Goal: Task Accomplishment & Management: Use online tool/utility

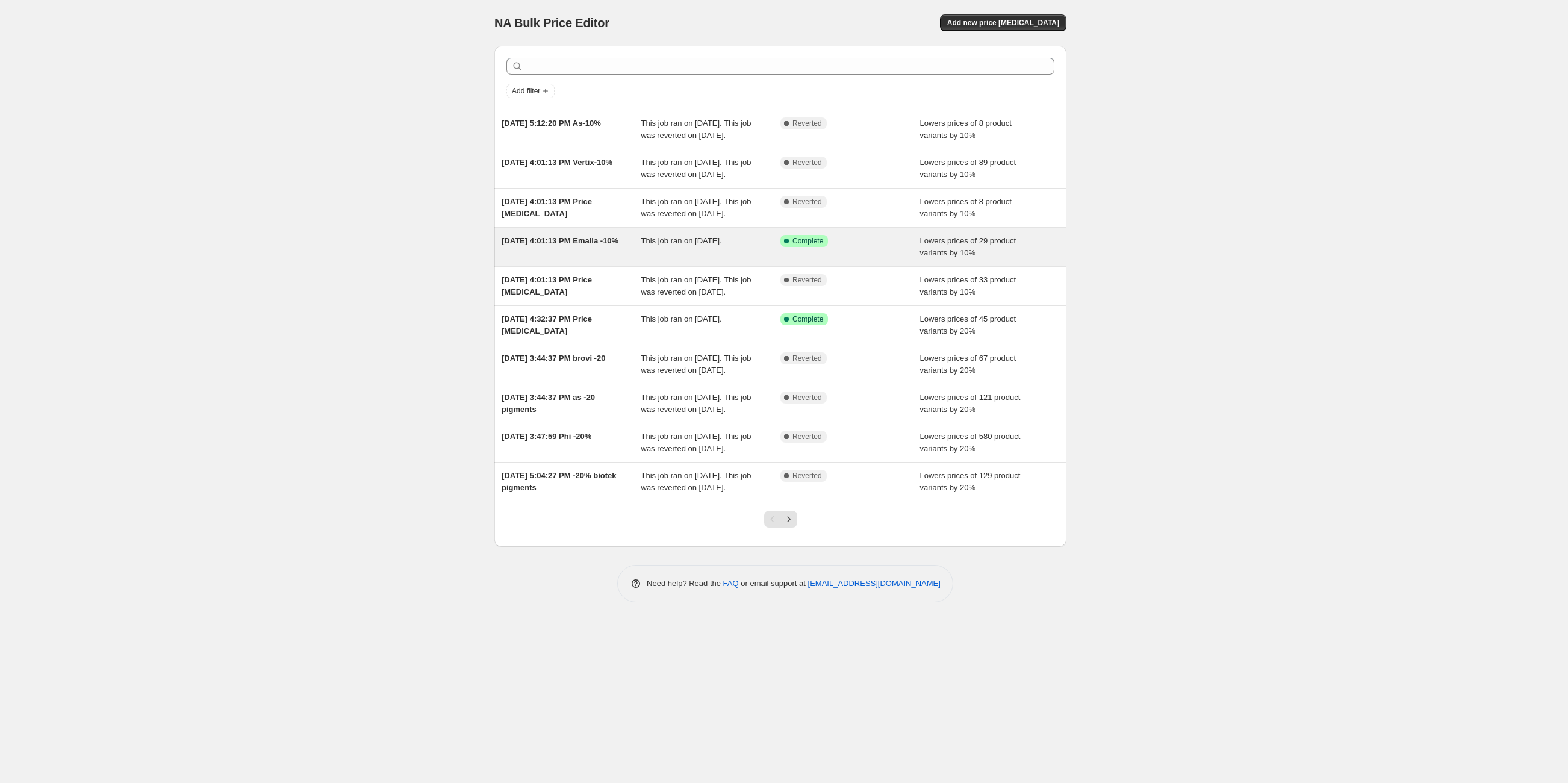
click at [586, 259] on div "Sep 12, 2025, 4:01:13 PM Emalla -10%" at bounding box center [571, 247] width 140 height 24
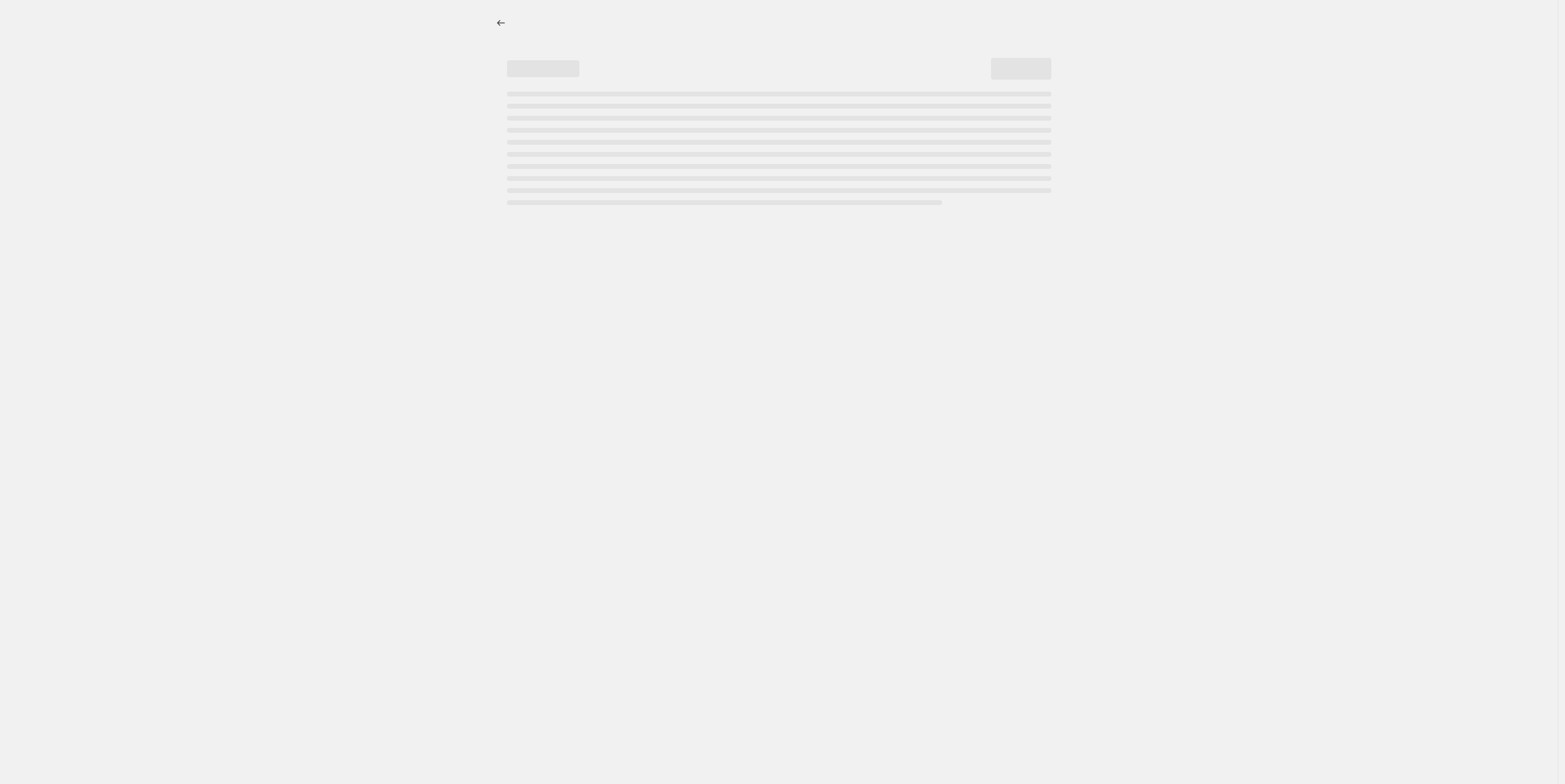
select select "percentage"
select select "vendor"
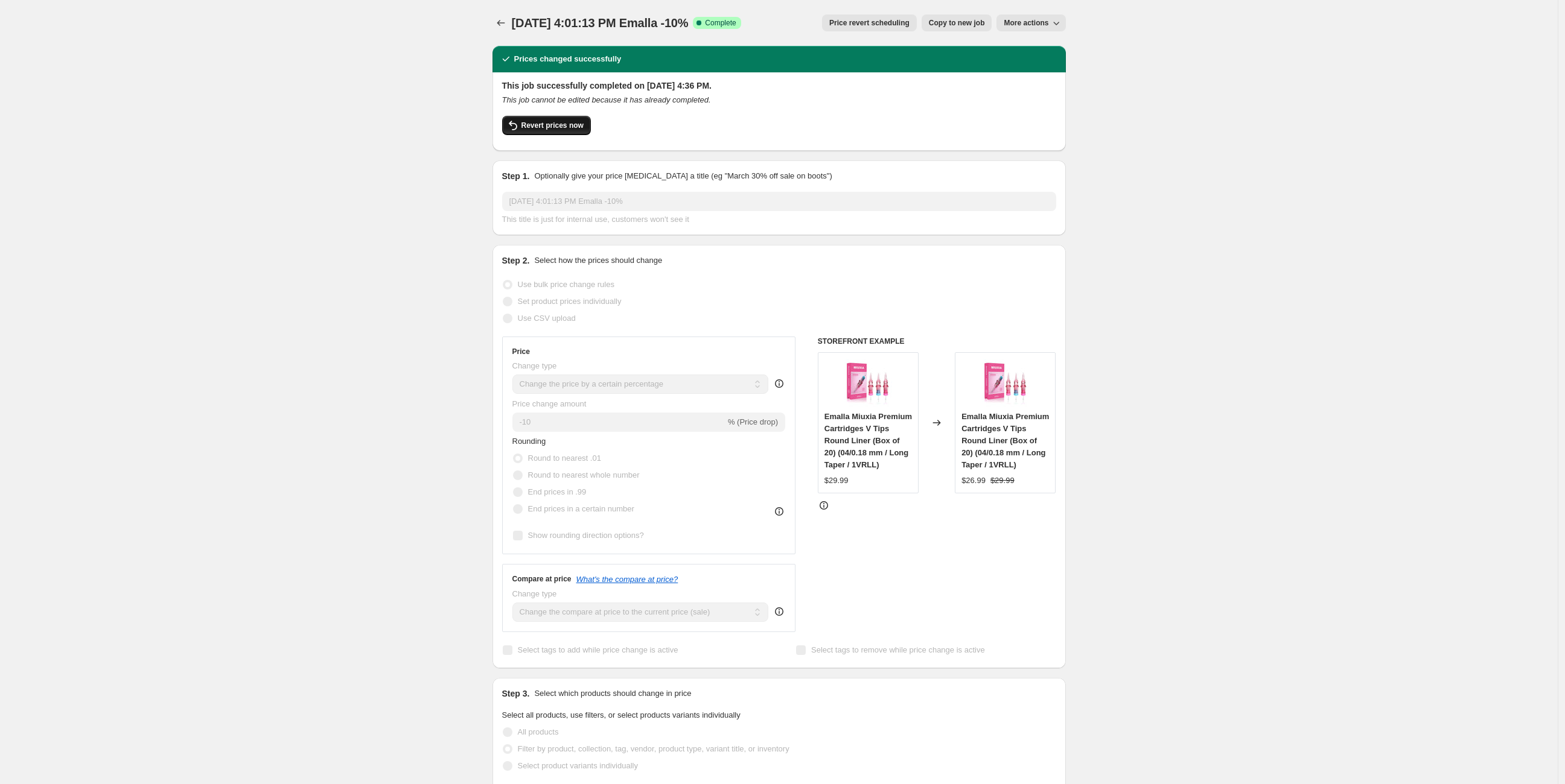
click at [538, 131] on button "Revert prices now" at bounding box center [547, 126] width 89 height 20
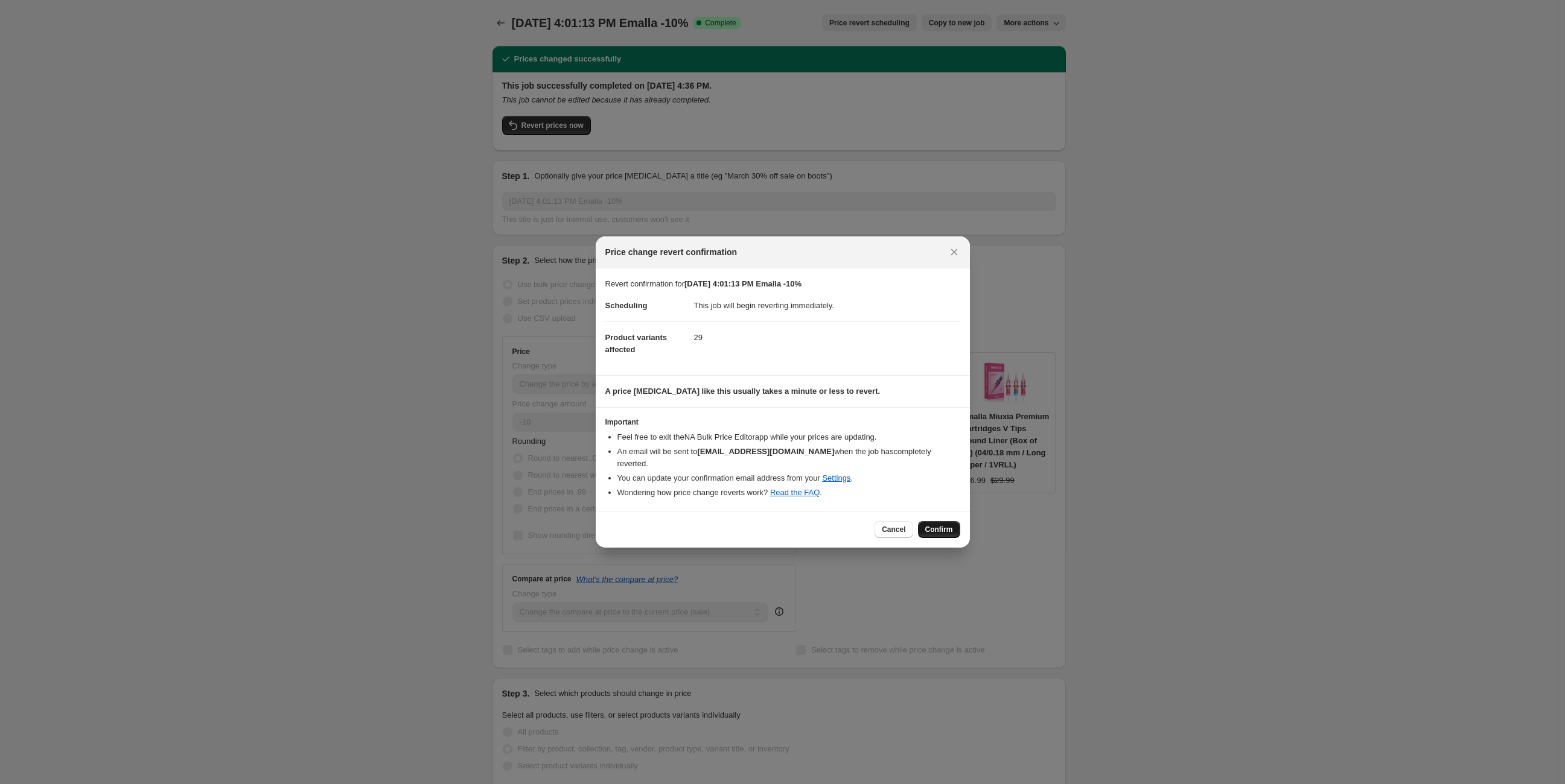
click at [949, 525] on span "Confirm" at bounding box center [939, 530] width 27 height 10
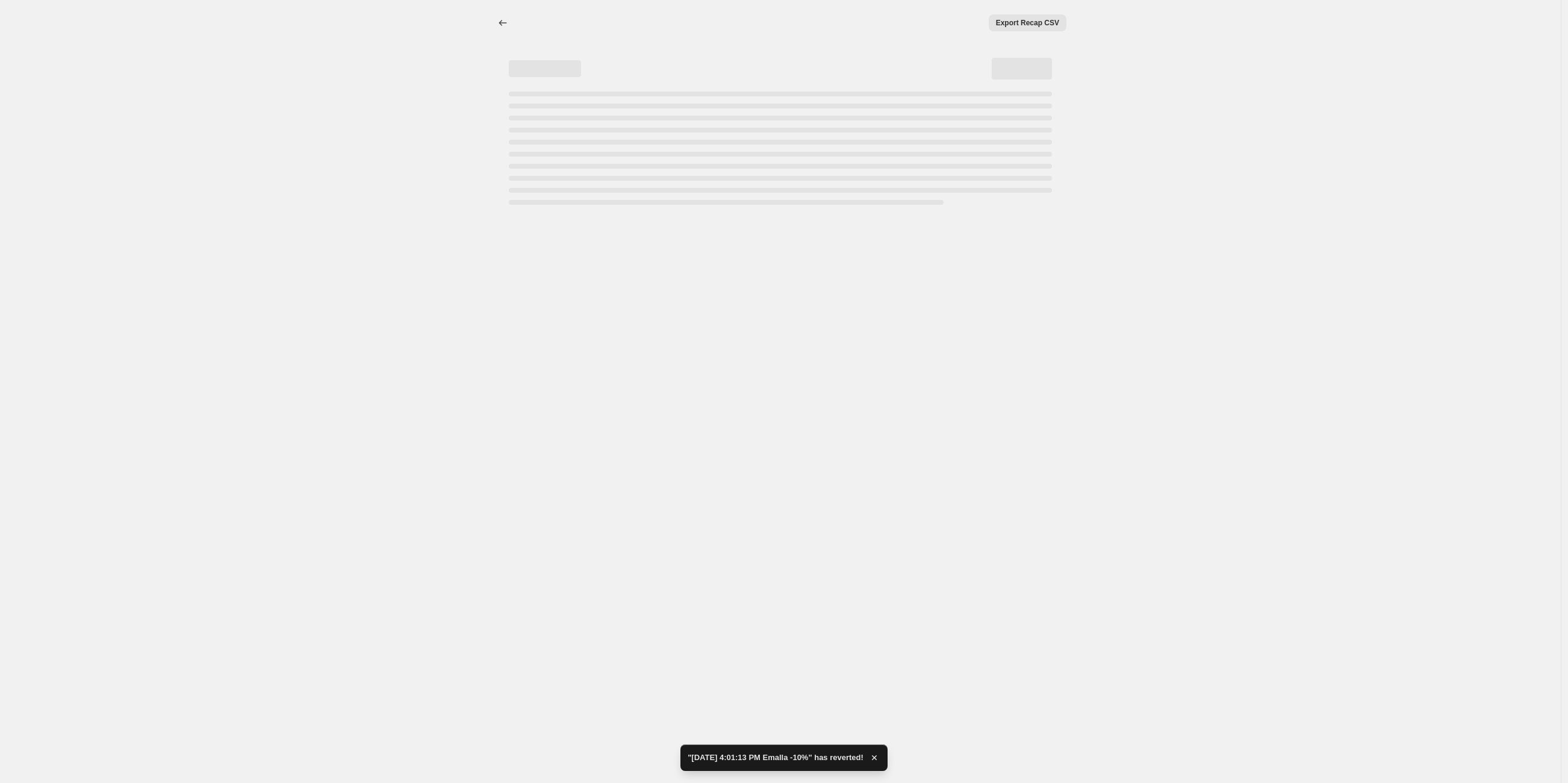
select select "percentage"
select select "vendor"
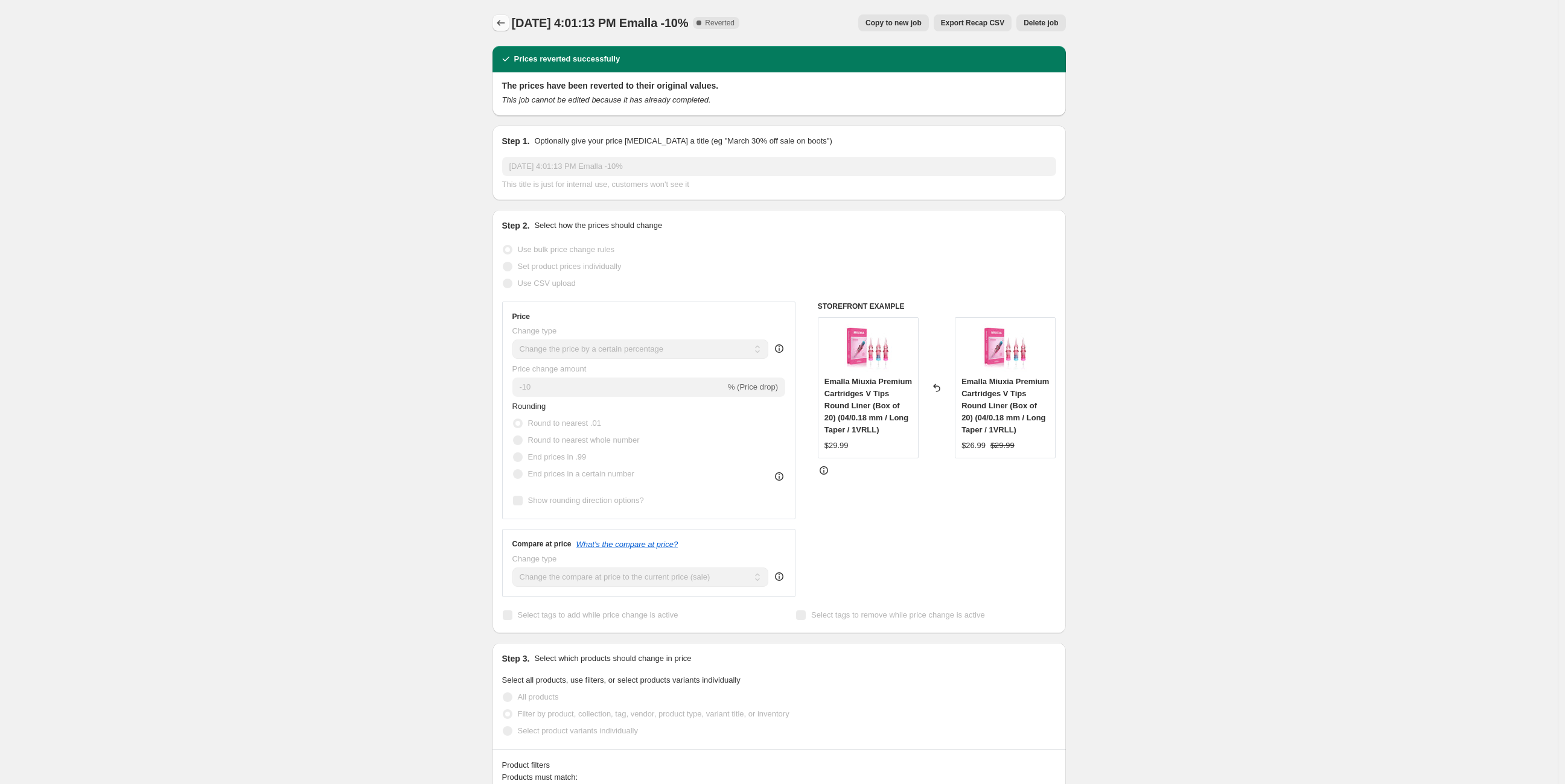
click at [505, 27] on icon "Price change jobs" at bounding box center [501, 22] width 12 height 12
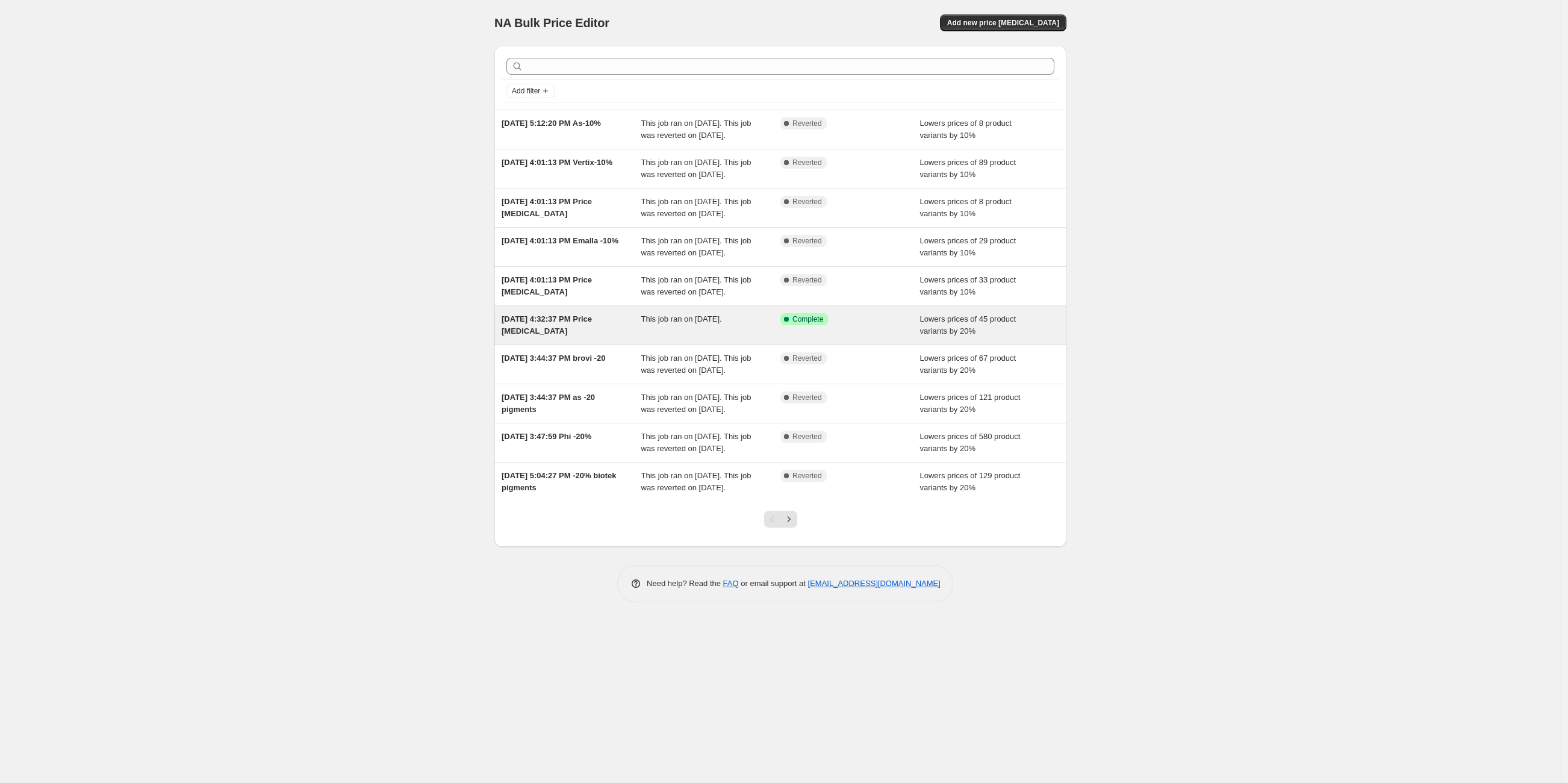
click at [595, 338] on div "Sep 8, 2025, 4:32:37 PM Price change job" at bounding box center [571, 325] width 140 height 24
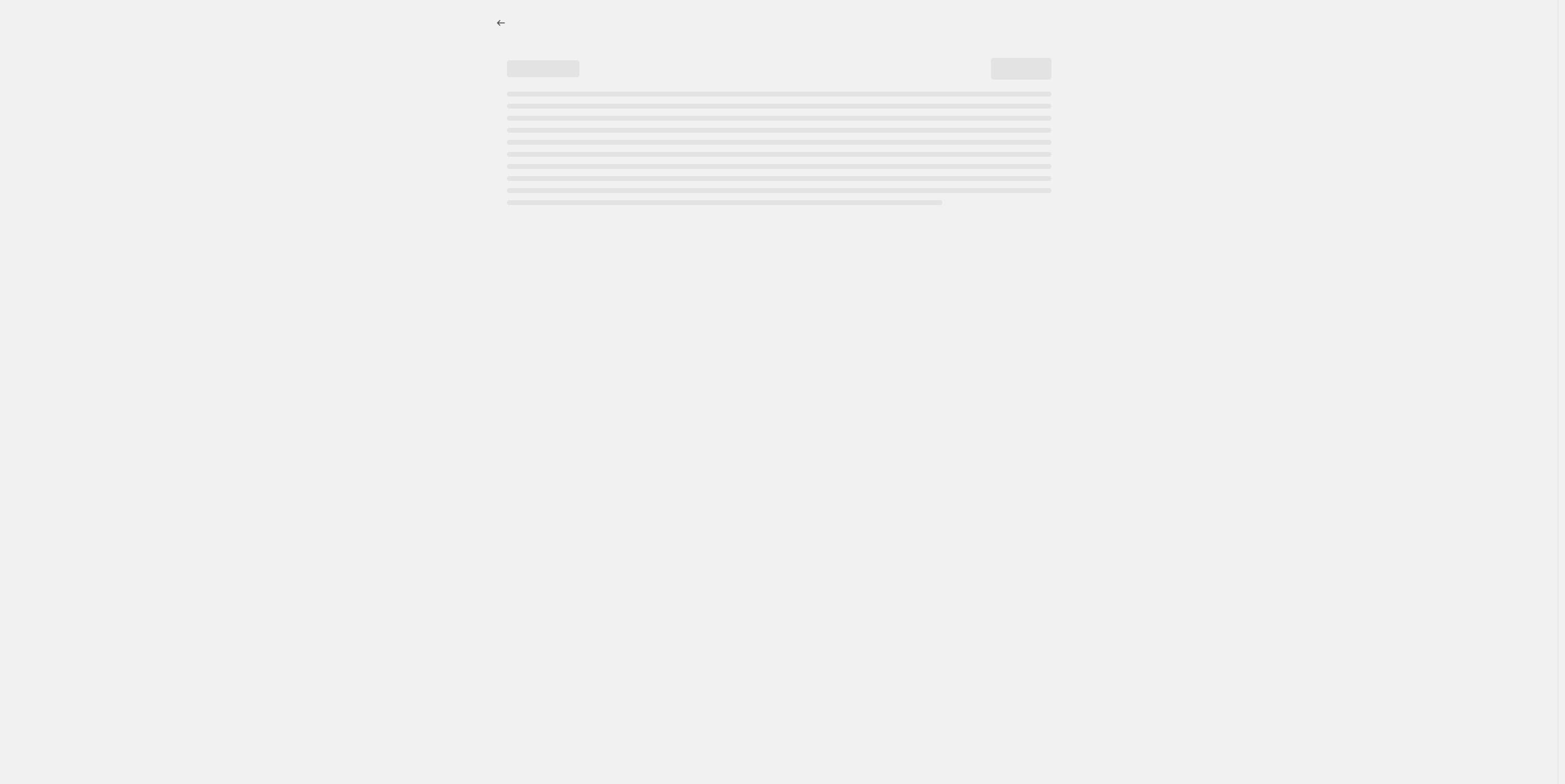
select select "percentage"
select select "vendor"
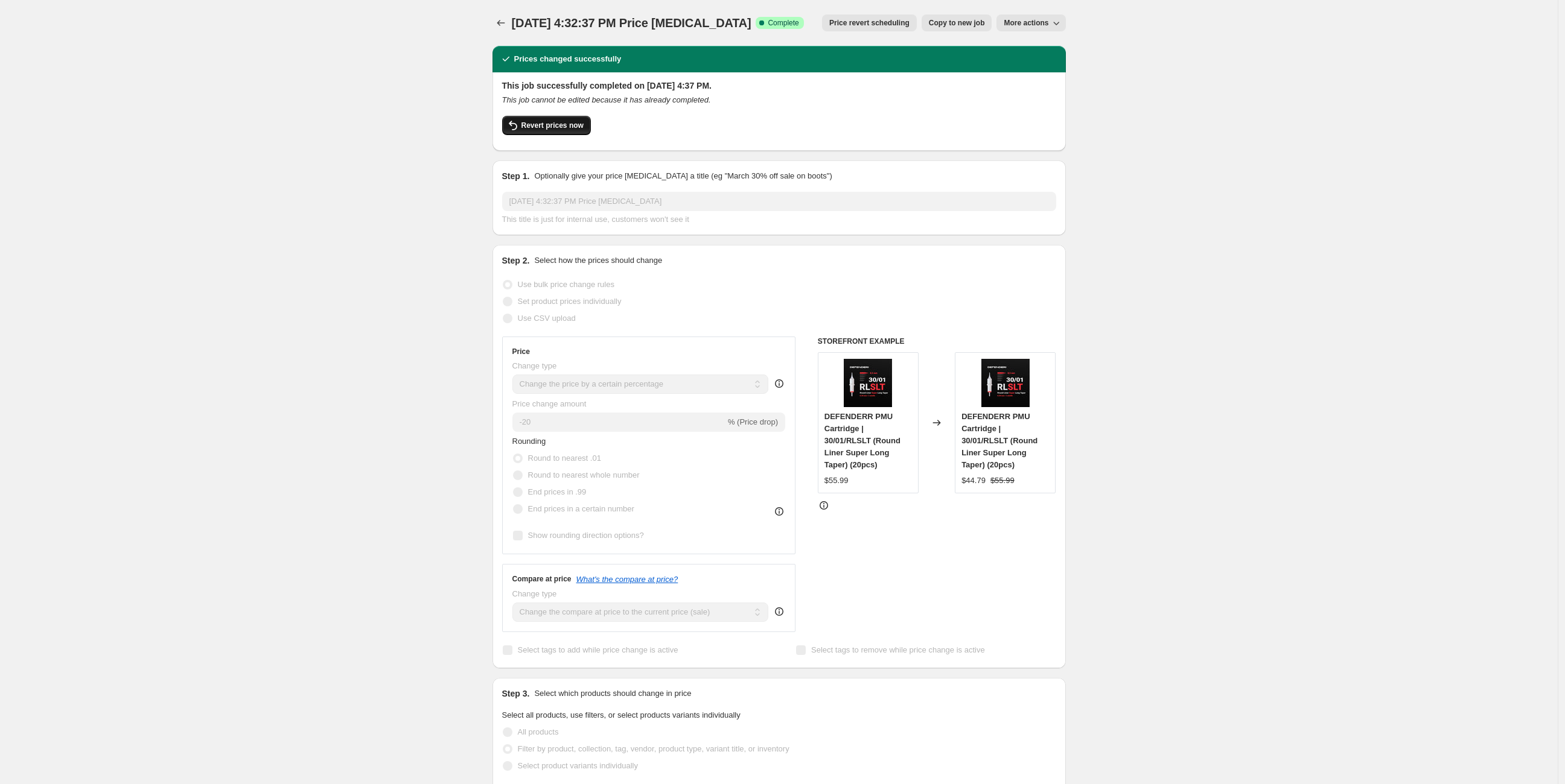
click at [559, 124] on span "Revert prices now" at bounding box center [553, 125] width 63 height 10
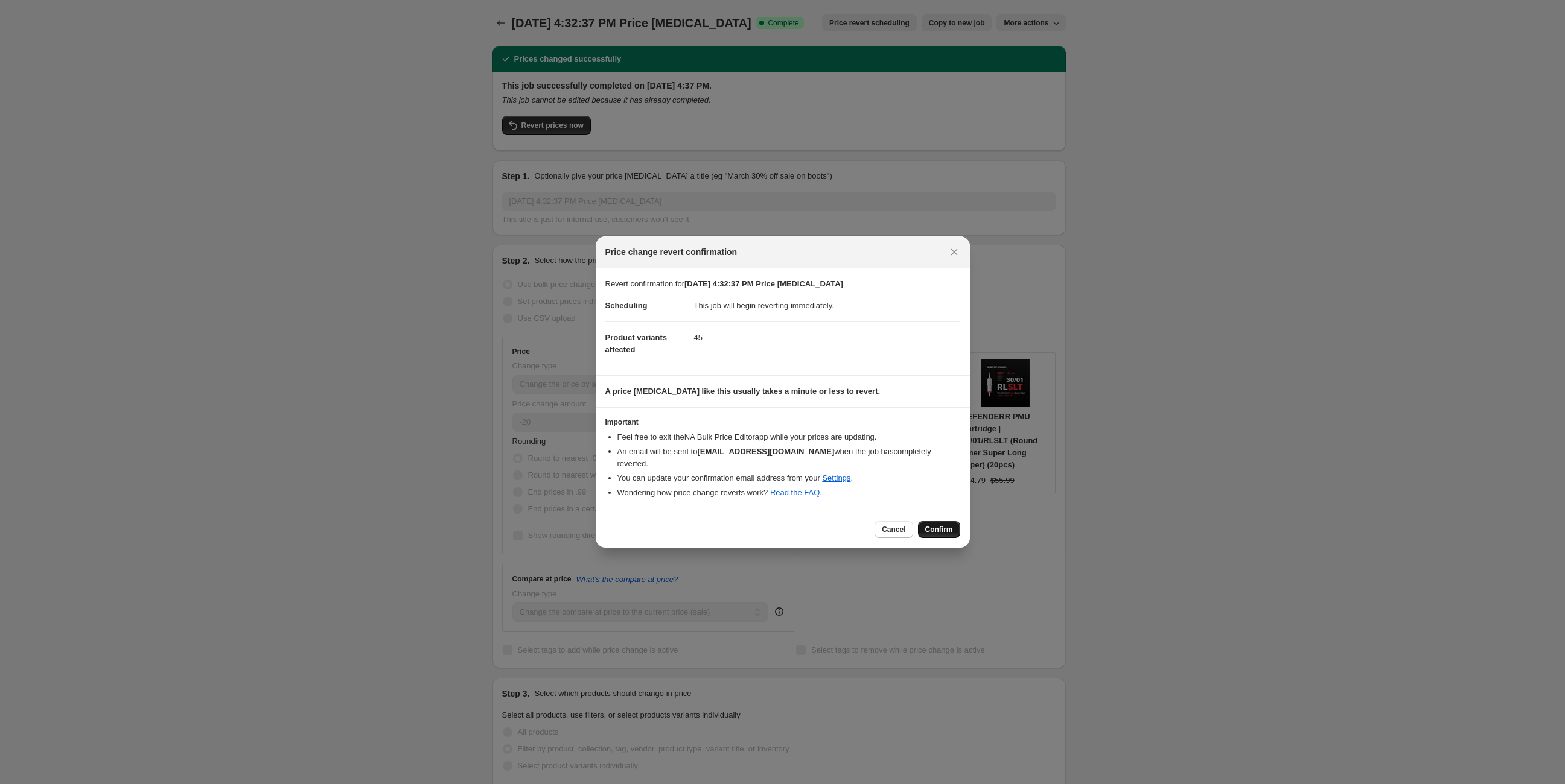
click at [936, 525] on span "Confirm" at bounding box center [939, 530] width 27 height 10
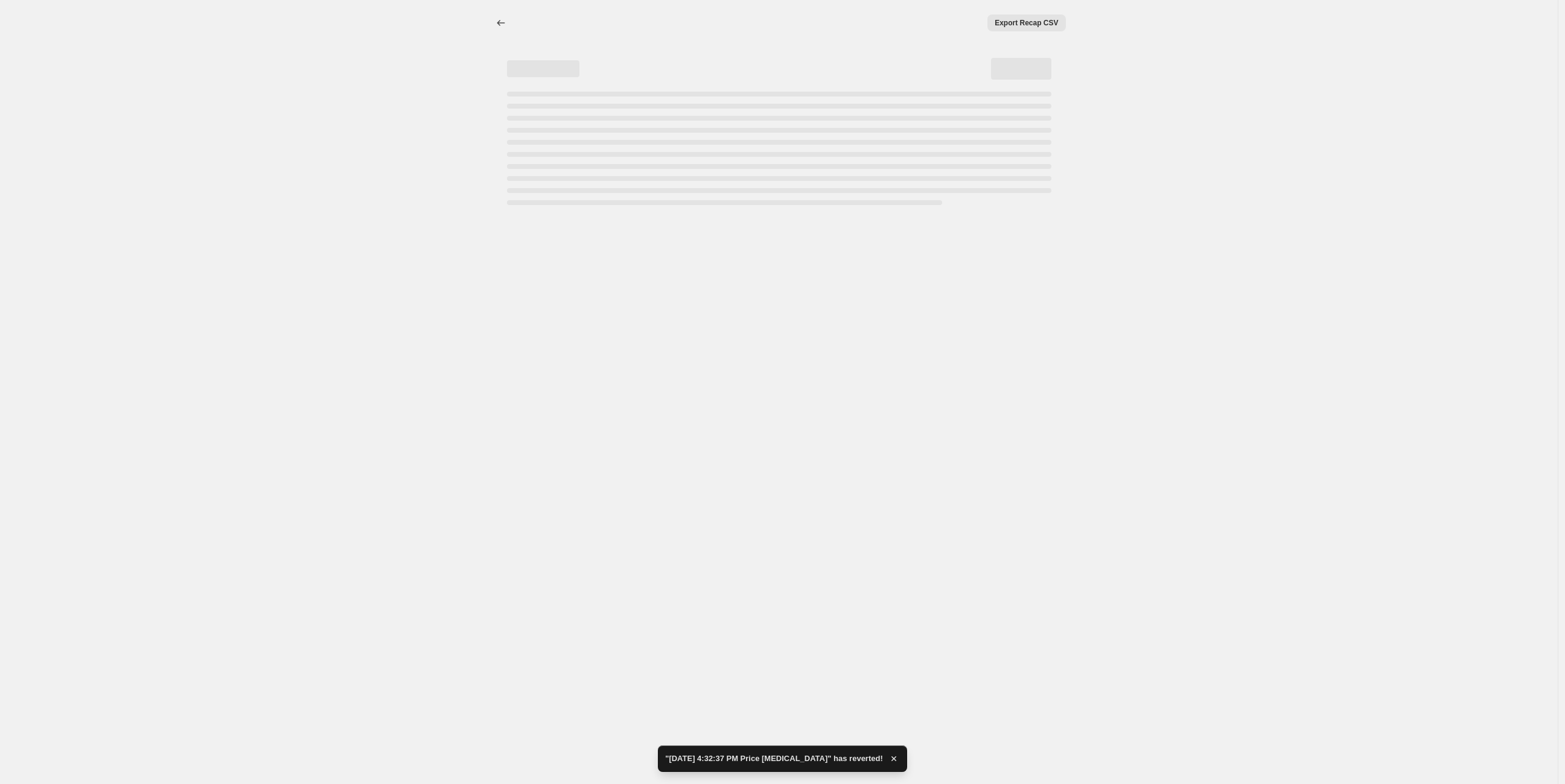
select select "percentage"
select select "vendor"
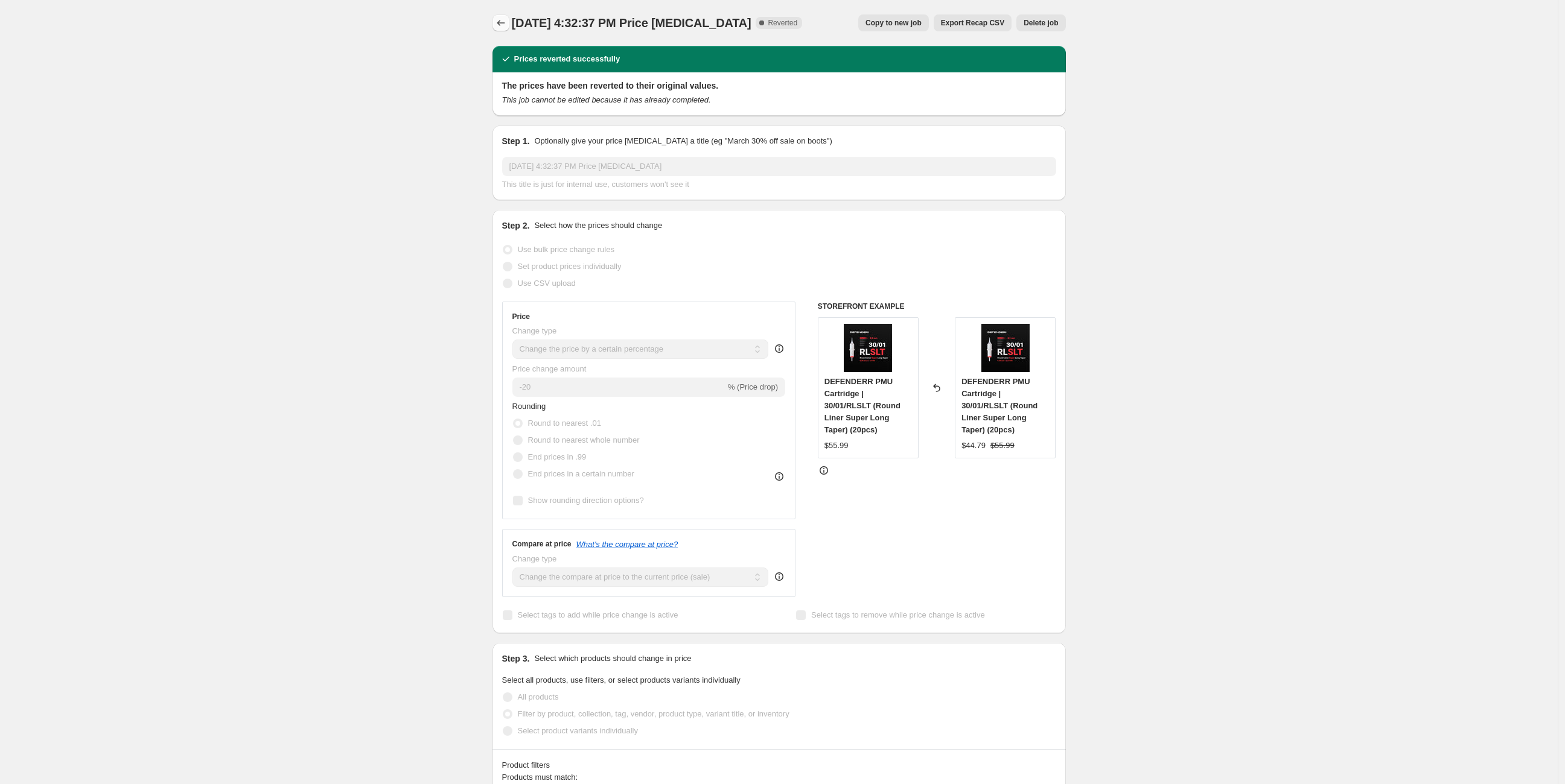
drag, startPoint x: 511, startPoint y: 11, endPoint x: 506, endPoint y: 22, distance: 12.1
click at [511, 12] on div "Sep 8, 2025, 4:32:37 PM Price change job. This page is ready Sep 8, 2025, 4:32:…" at bounding box center [780, 22] width 573 height 46
click at [506, 22] on icon "Price change jobs" at bounding box center [501, 22] width 12 height 12
